Goal: Transaction & Acquisition: Book appointment/travel/reservation

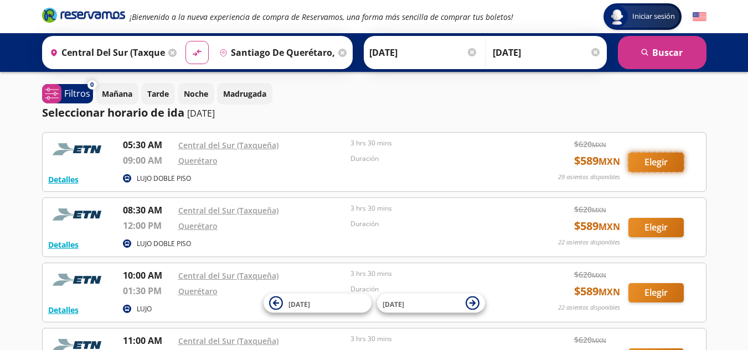
click at [669, 164] on button "Elegir" at bounding box center [655, 162] width 55 height 19
click at [638, 161] on button "Elegir" at bounding box center [655, 162] width 55 height 19
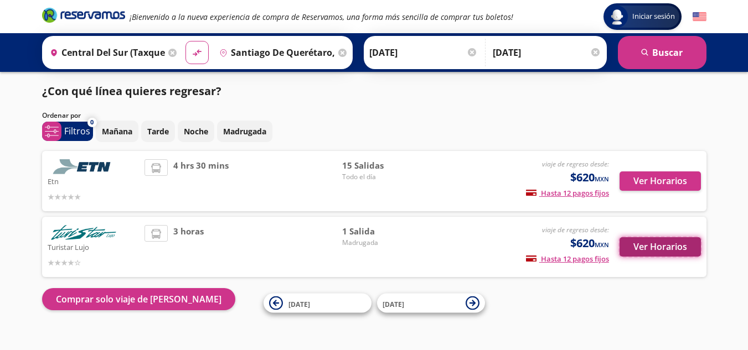
click at [672, 240] on button "Ver Horarios" at bounding box center [660, 247] width 81 height 19
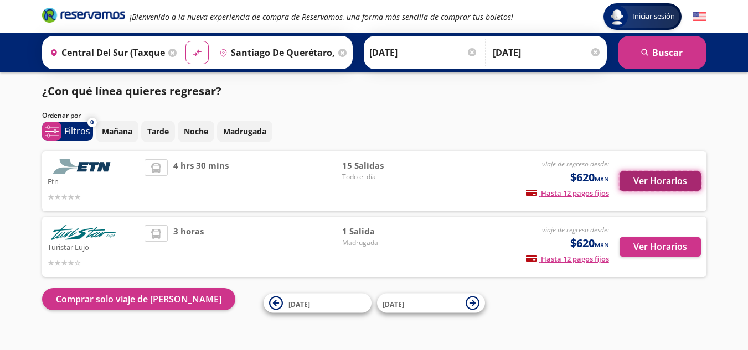
click at [659, 184] on button "Ver Horarios" at bounding box center [660, 181] width 81 height 19
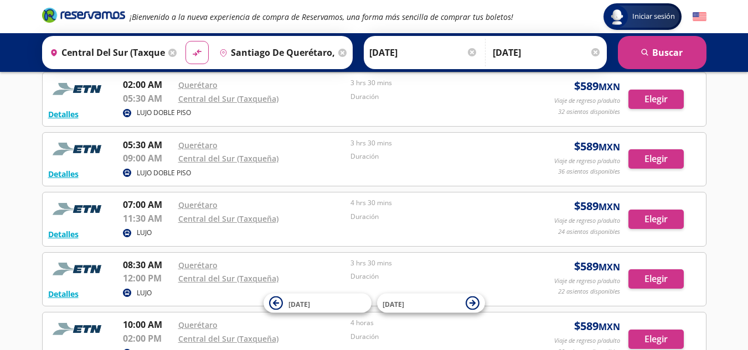
scroll to position [132, 0]
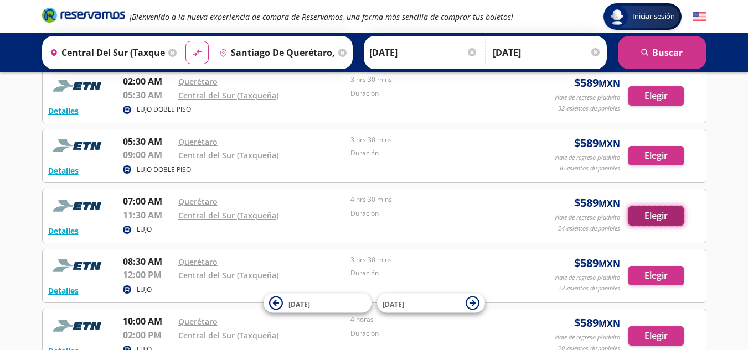
click at [657, 218] on button "Elegir" at bounding box center [655, 216] width 55 height 19
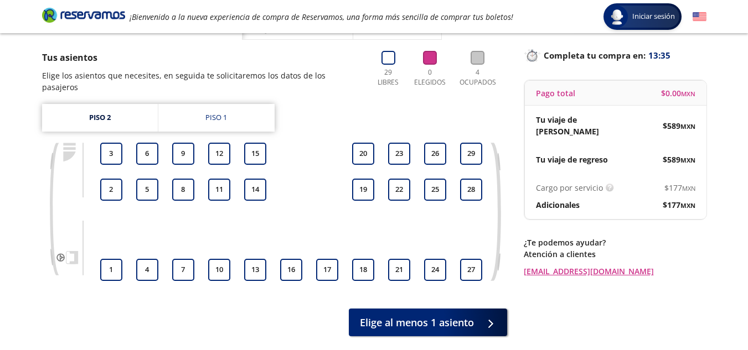
scroll to position [63, 0]
click at [113, 145] on button "3" at bounding box center [111, 154] width 22 height 22
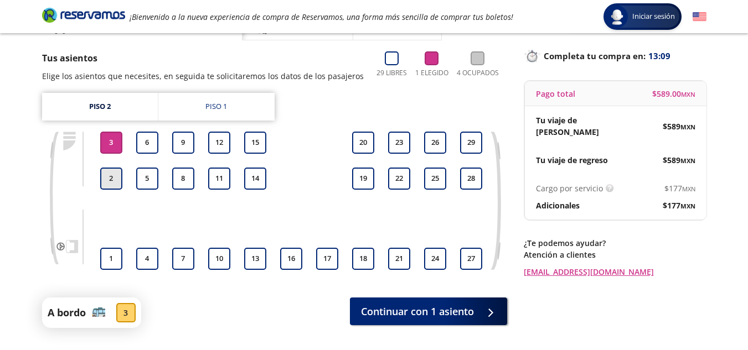
click at [114, 176] on button "2" at bounding box center [111, 179] width 22 height 22
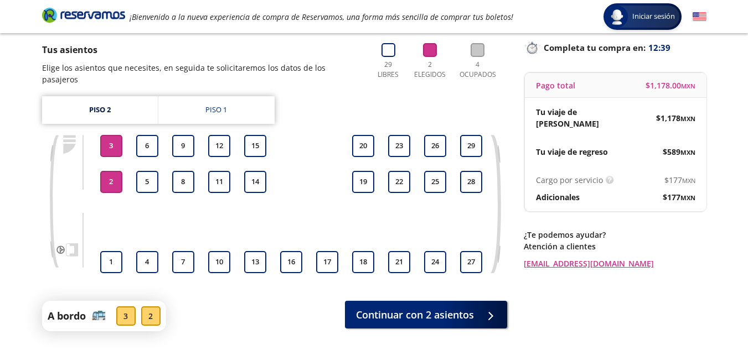
scroll to position [65, 0]
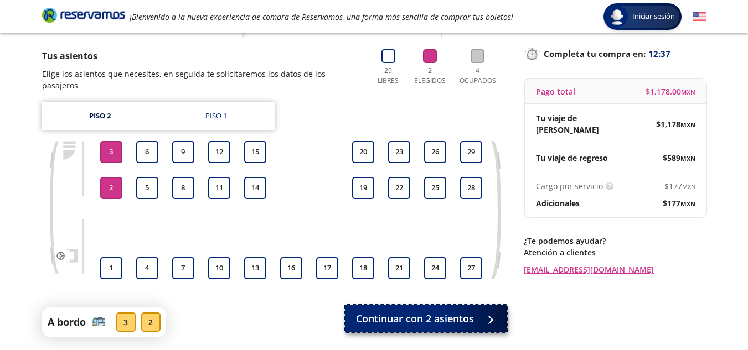
click at [475, 305] on button "Continuar con 2 asientos" at bounding box center [426, 319] width 162 height 28
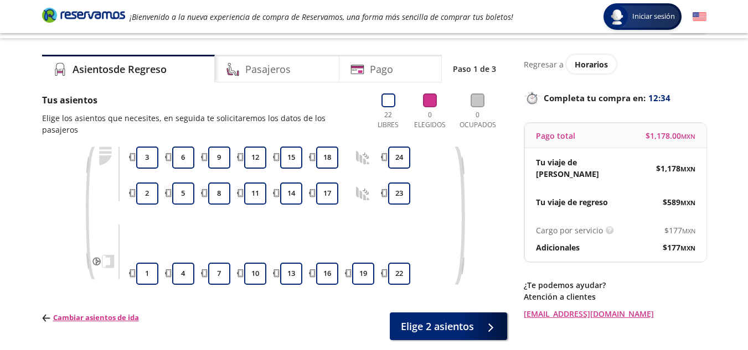
scroll to position [22, 0]
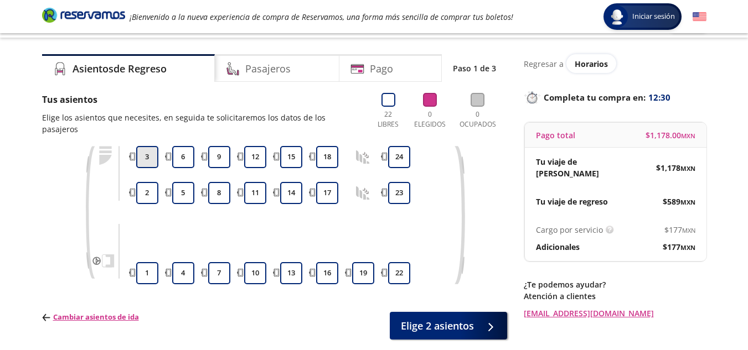
click at [148, 146] on button "3" at bounding box center [147, 157] width 22 height 22
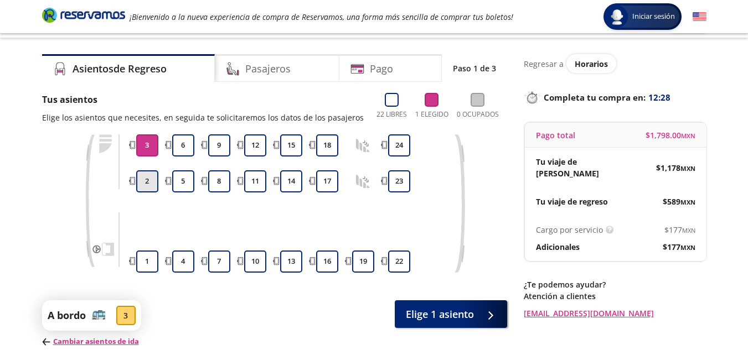
click at [152, 189] on button "2" at bounding box center [147, 182] width 22 height 22
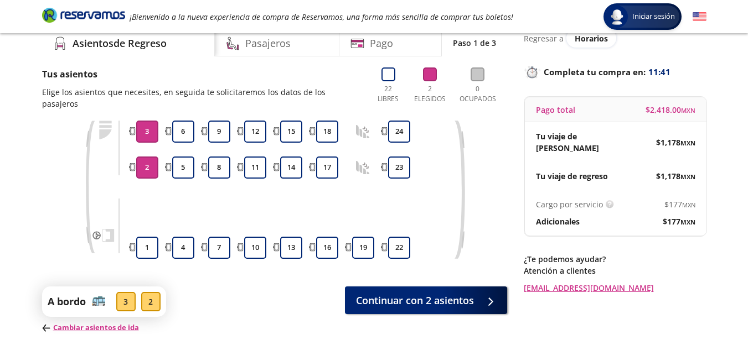
scroll to position [48, 0]
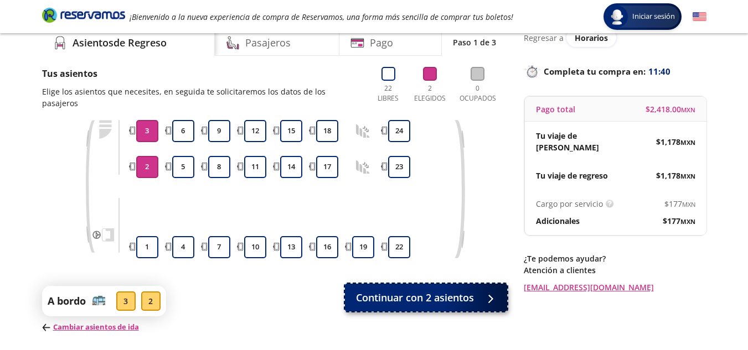
click at [484, 291] on div at bounding box center [487, 298] width 17 height 14
